Goal: Task Accomplishment & Management: Use online tool/utility

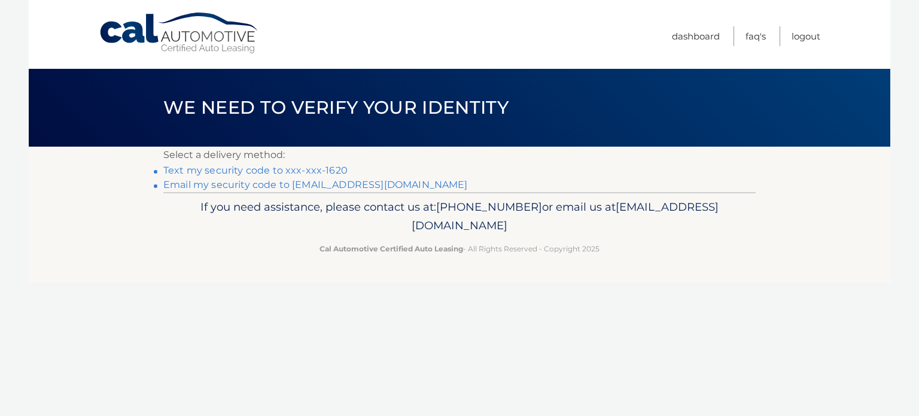
click at [327, 172] on link "Text my security code to xxx-xxx-1620" at bounding box center [255, 170] width 184 height 11
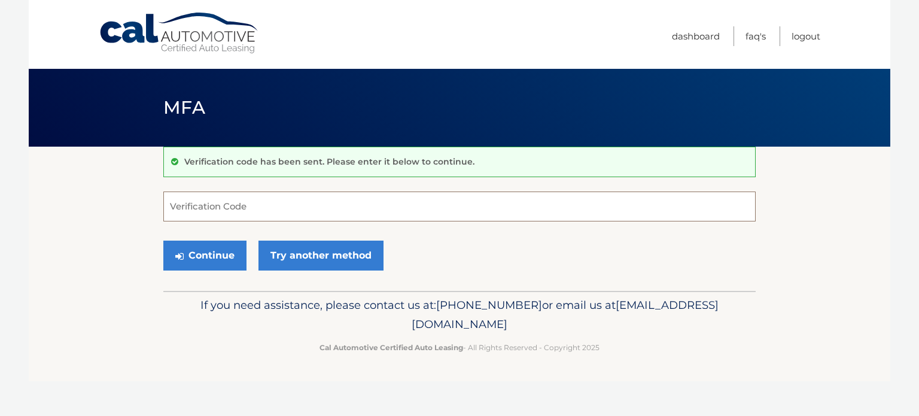
click at [311, 209] on input "Verification Code" at bounding box center [459, 206] width 592 height 30
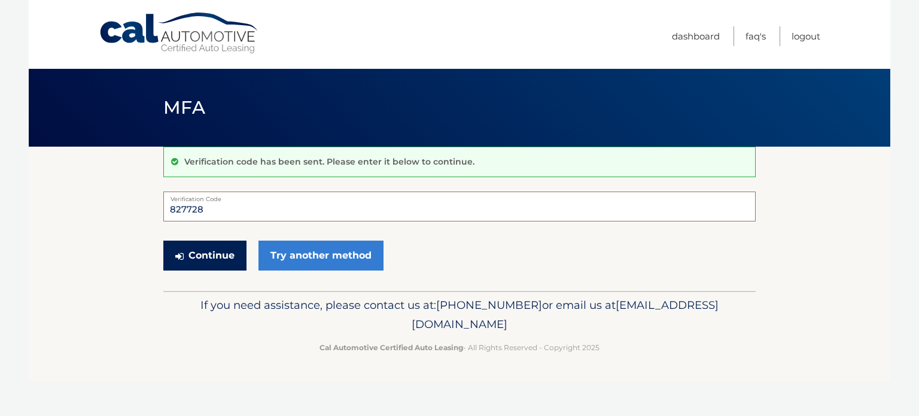
type input "827728"
click at [217, 252] on button "Continue" at bounding box center [204, 255] width 83 height 30
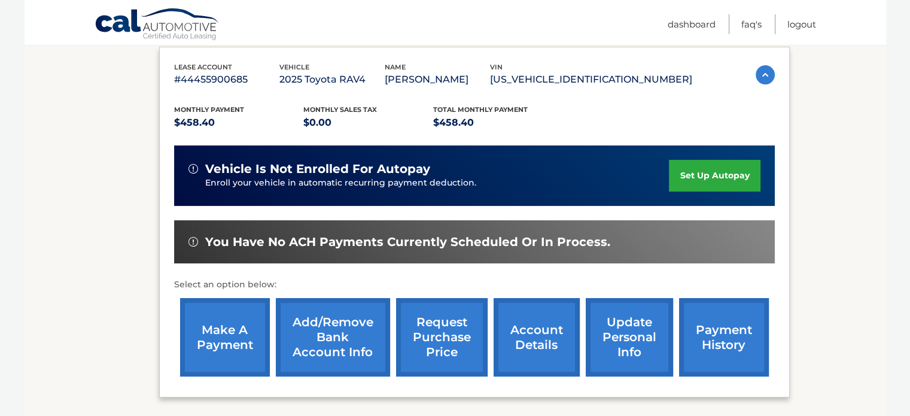
scroll to position [202, 0]
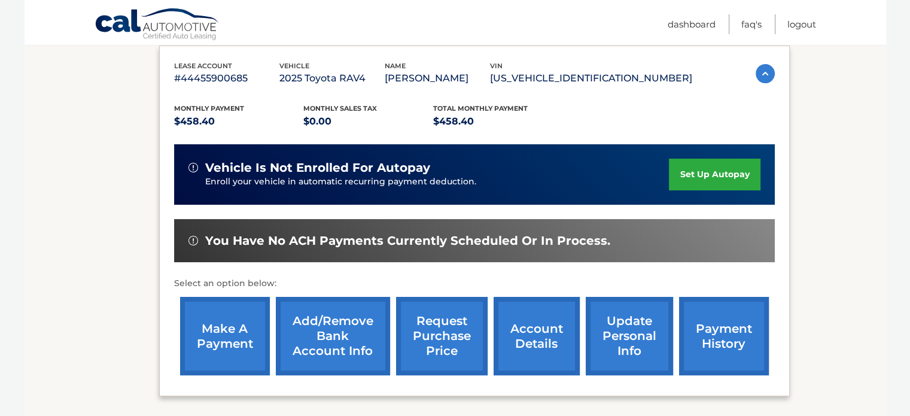
click at [209, 336] on link "make a payment" at bounding box center [225, 336] width 90 height 78
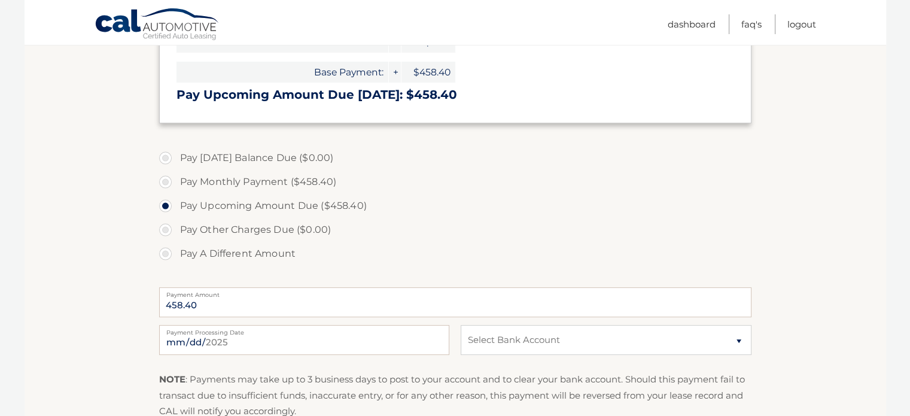
scroll to position [275, 0]
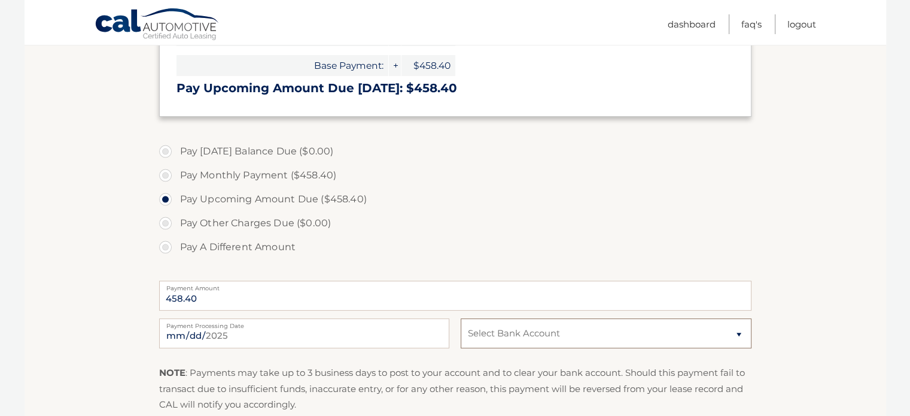
click at [739, 331] on select "Select Bank Account Checking CITIZENS BANK NA *****2441 Checking M &amp; T BANK…" at bounding box center [606, 333] width 290 height 30
select select "Njg1OTc4YTAtYmI0YS00YmY3LThiNDQtZTRkNDE5MThkNjIx"
click at [461, 318] on select "Select Bank Account Checking CITIZENS BANK NA *****2441 Checking M &amp; T BANK…" at bounding box center [606, 333] width 290 height 30
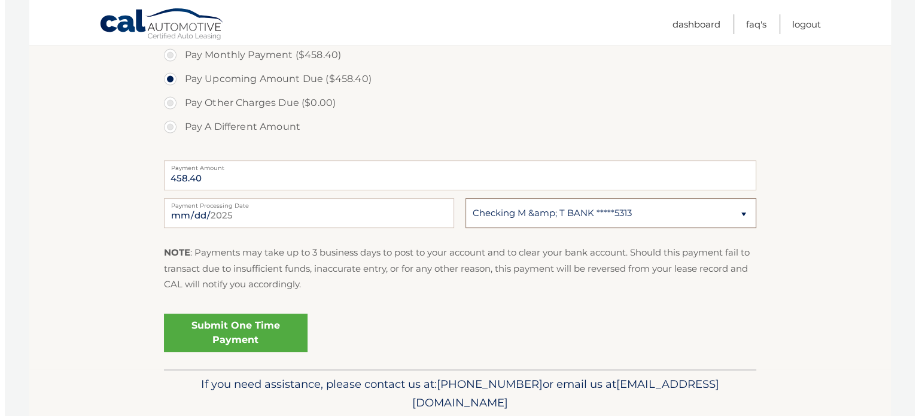
scroll to position [397, 0]
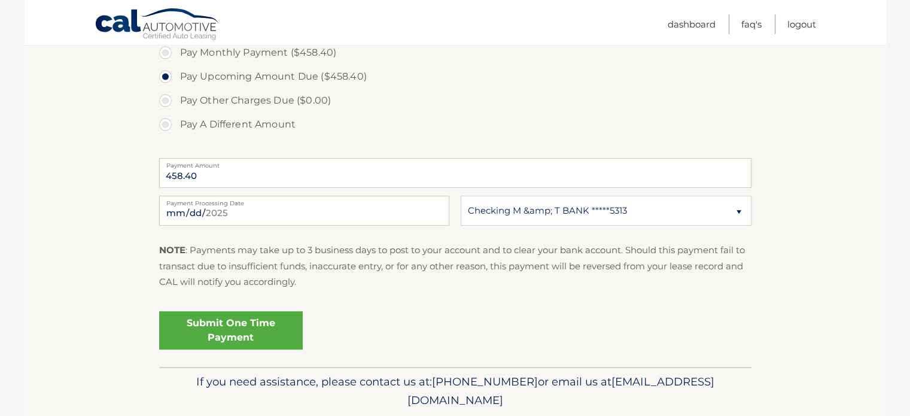
click at [264, 330] on link "Submit One Time Payment" at bounding box center [231, 330] width 144 height 38
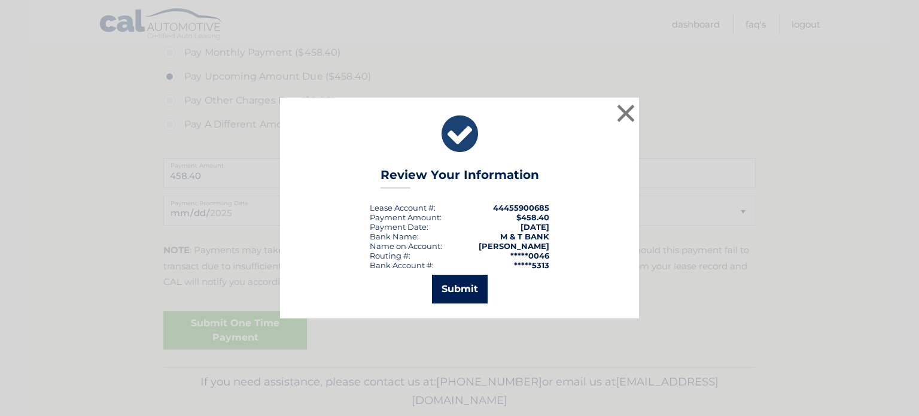
click at [473, 288] on button "Submit" at bounding box center [460, 289] width 56 height 29
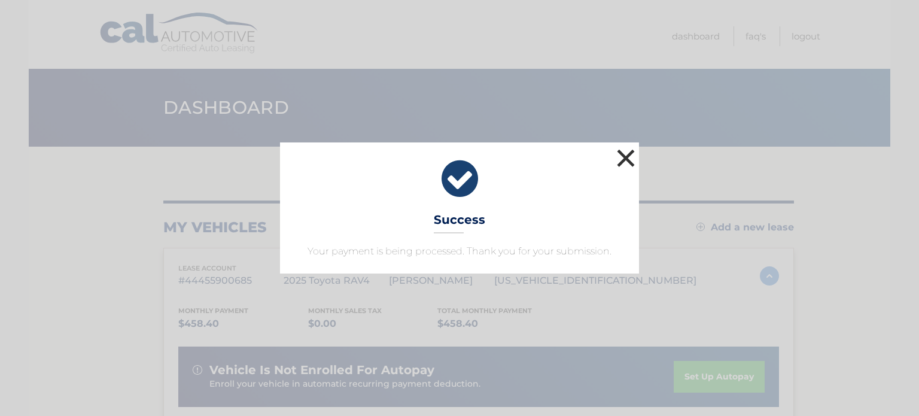
click at [625, 160] on button "×" at bounding box center [626, 158] width 24 height 24
